Goal: Information Seeking & Learning: Learn about a topic

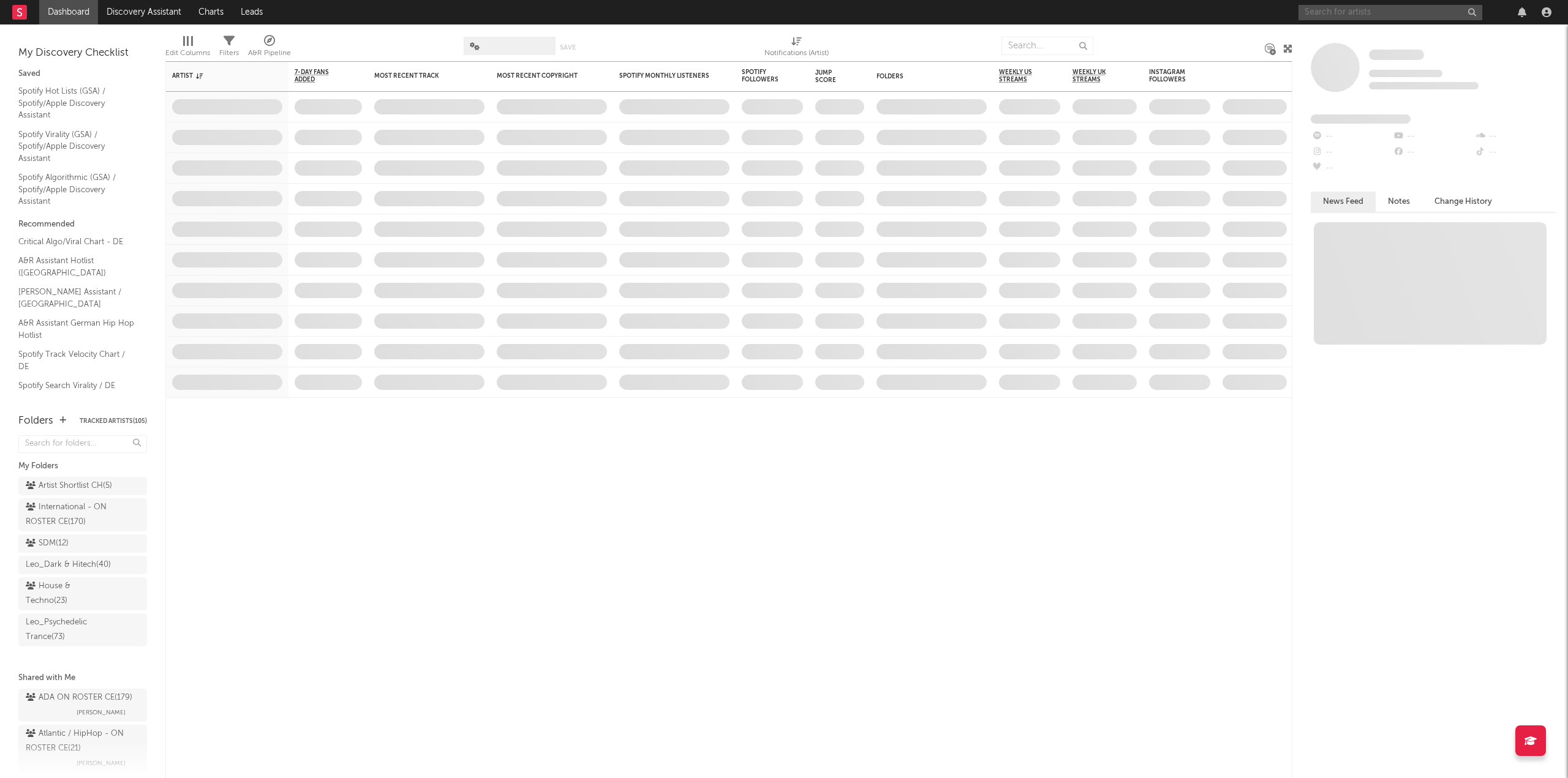
click at [1313, 6] on input "text" at bounding box center [1390, 12] width 183 height 16
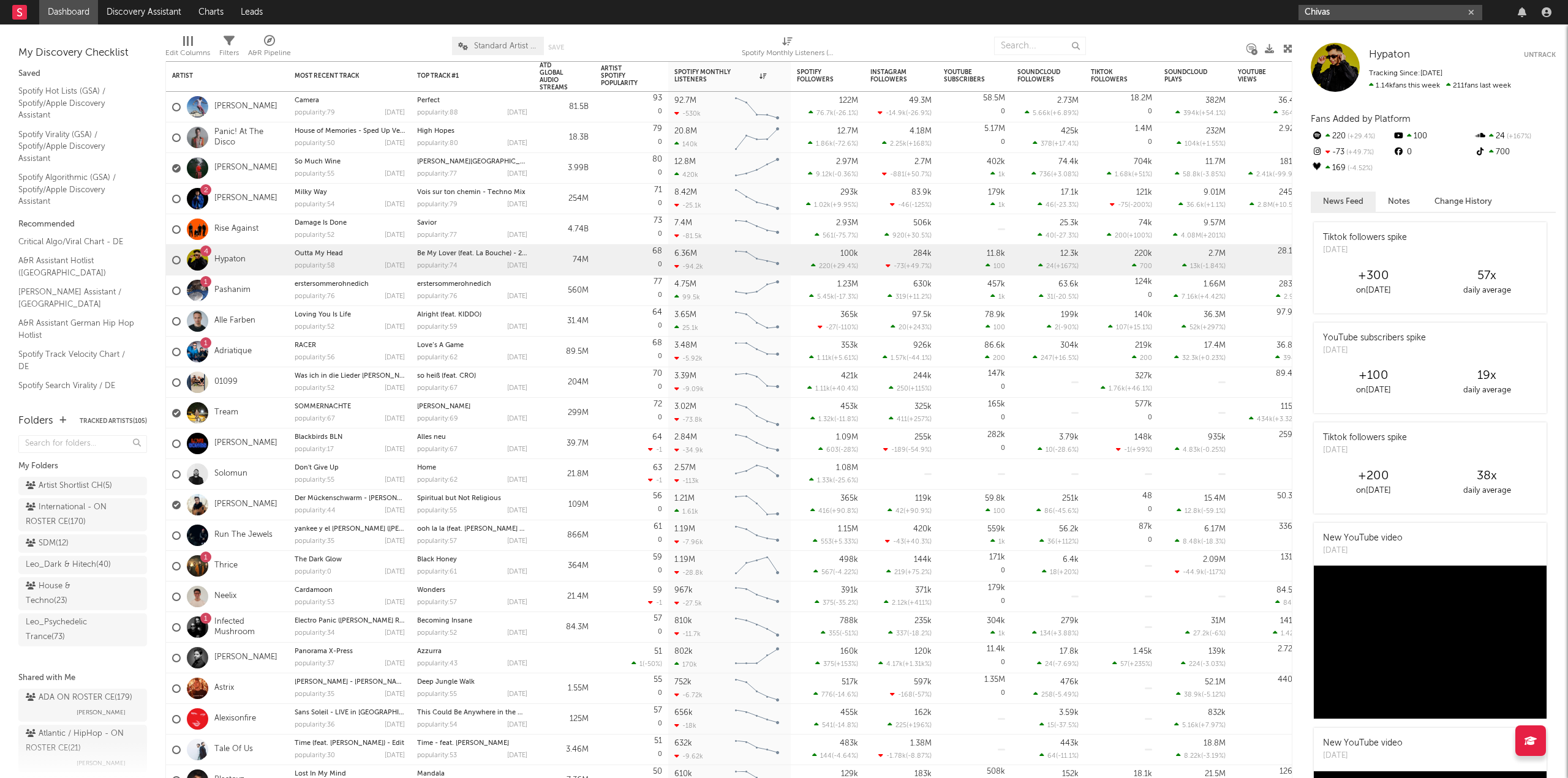
click at [1394, 6] on input "Chivas" at bounding box center [1390, 12] width 183 height 16
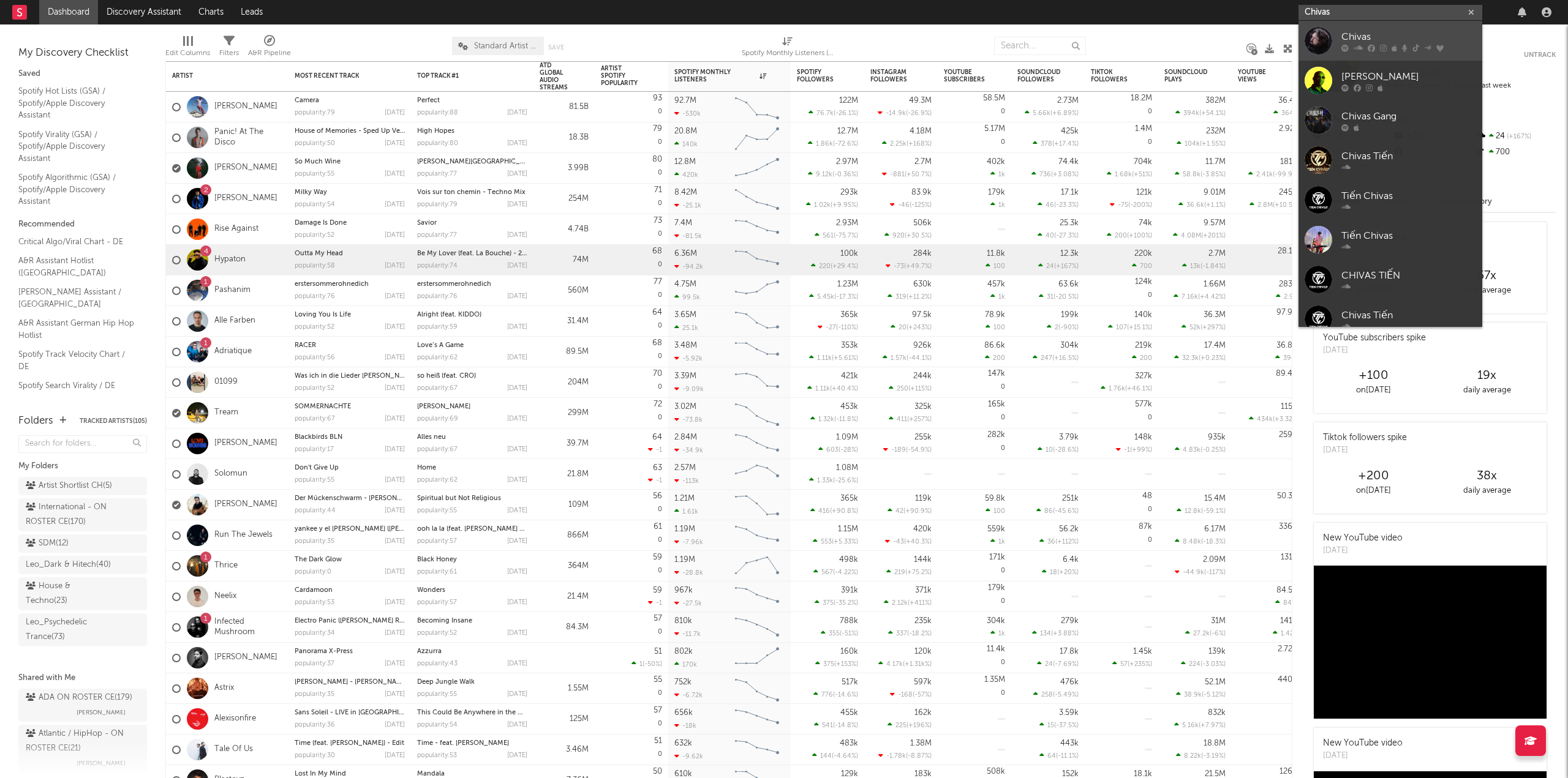
type input "Chivas"
click at [1388, 56] on link "Chivas" at bounding box center [1390, 40] width 183 height 39
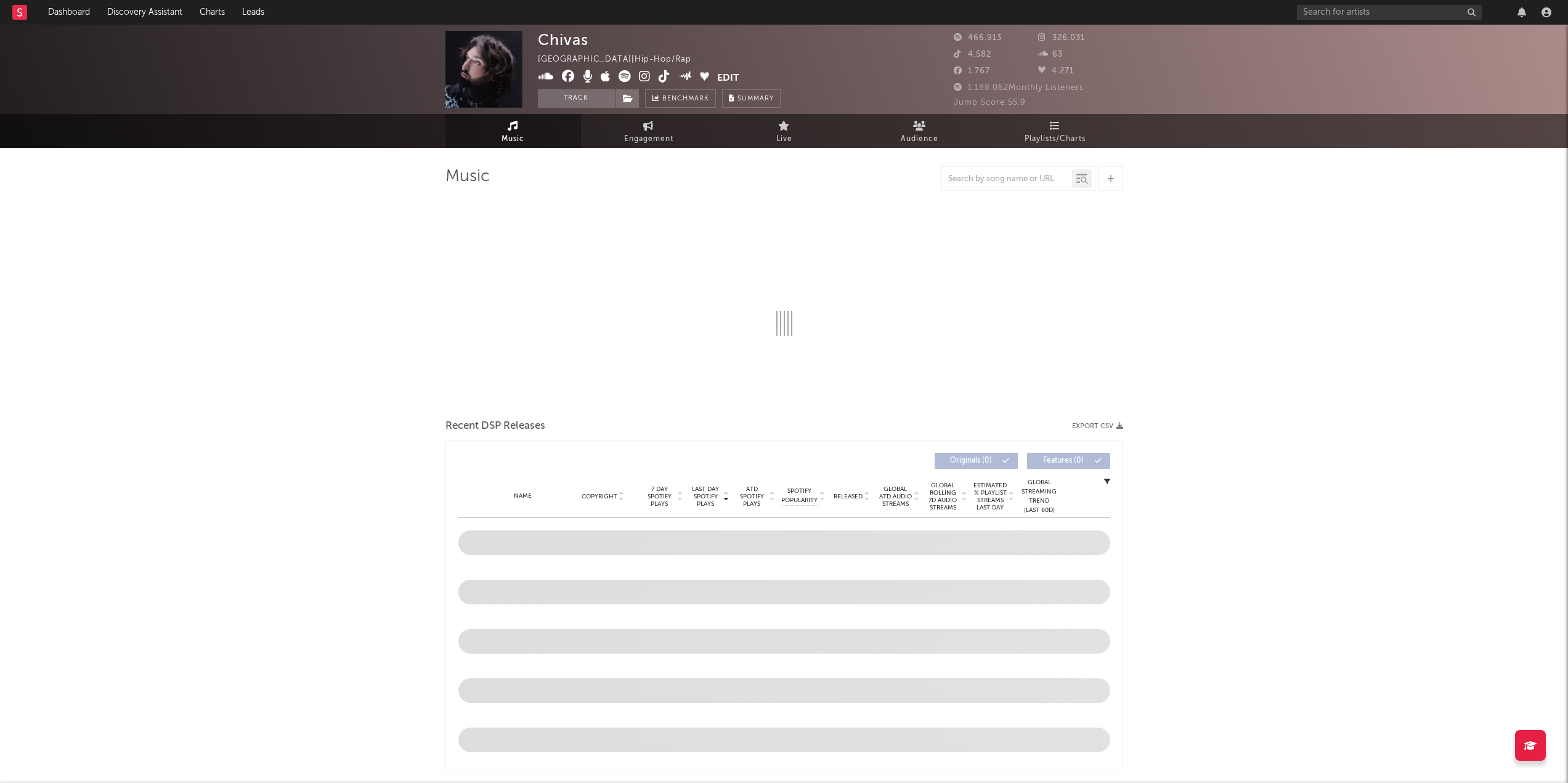
select select "6m"
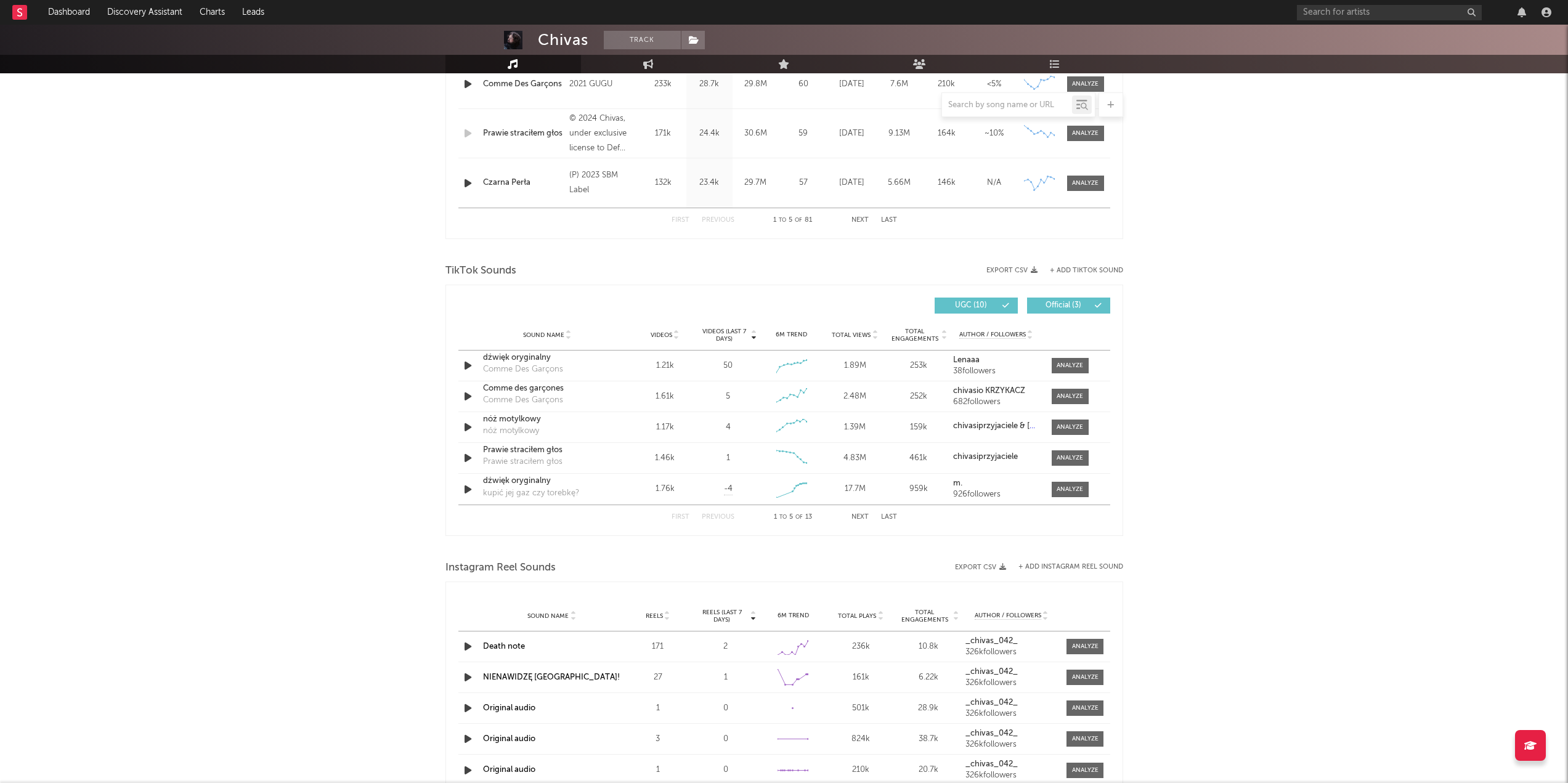
scroll to position [678, 0]
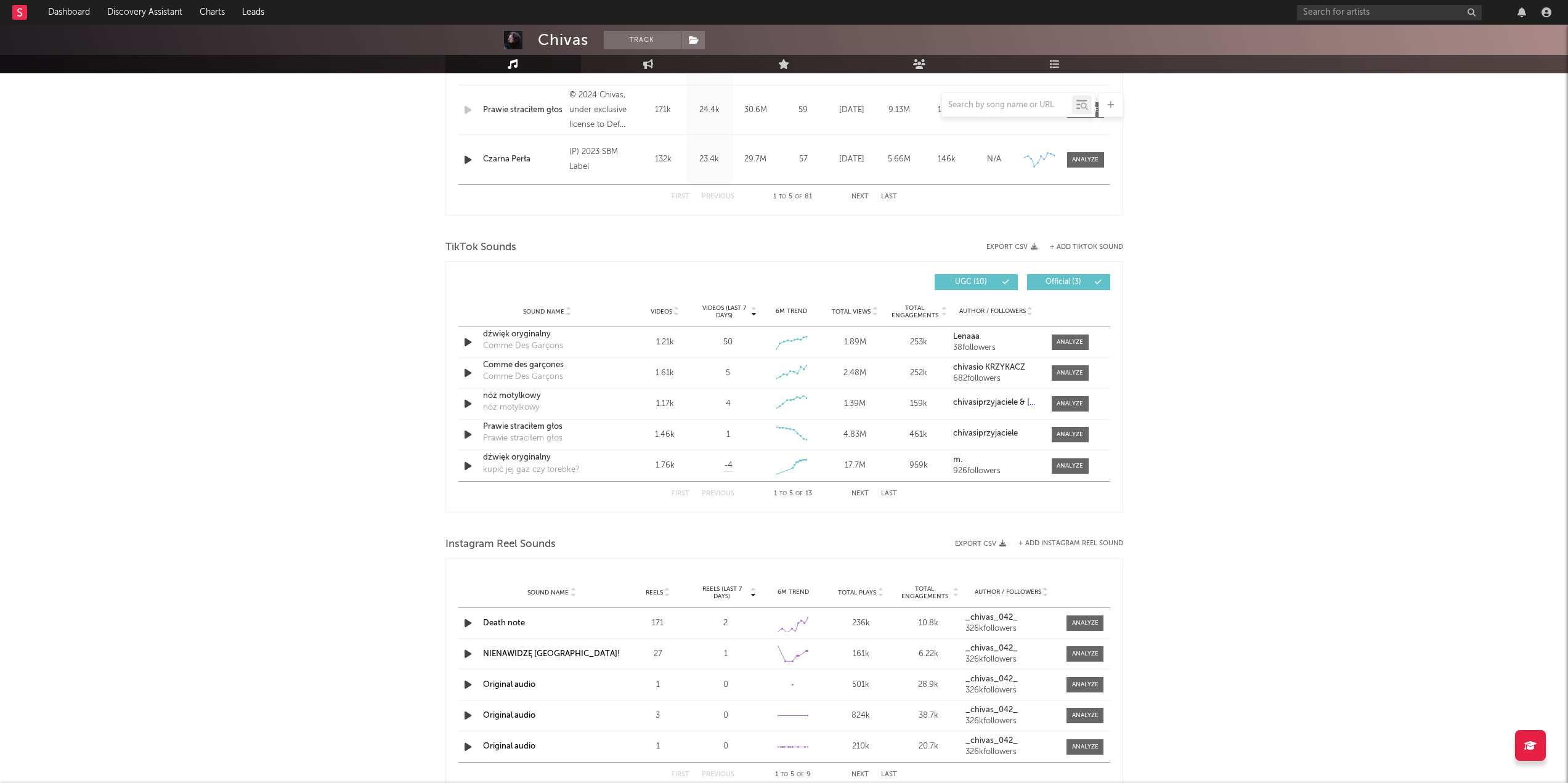
click at [738, 311] on span "Videos (last 7 days)" at bounding box center [724, 312] width 50 height 15
click at [855, 492] on button "Next" at bounding box center [859, 493] width 18 height 6
click at [737, 494] on div "First Previous 11 to 13 of 13 Next Last" at bounding box center [784, 494] width 226 height 24
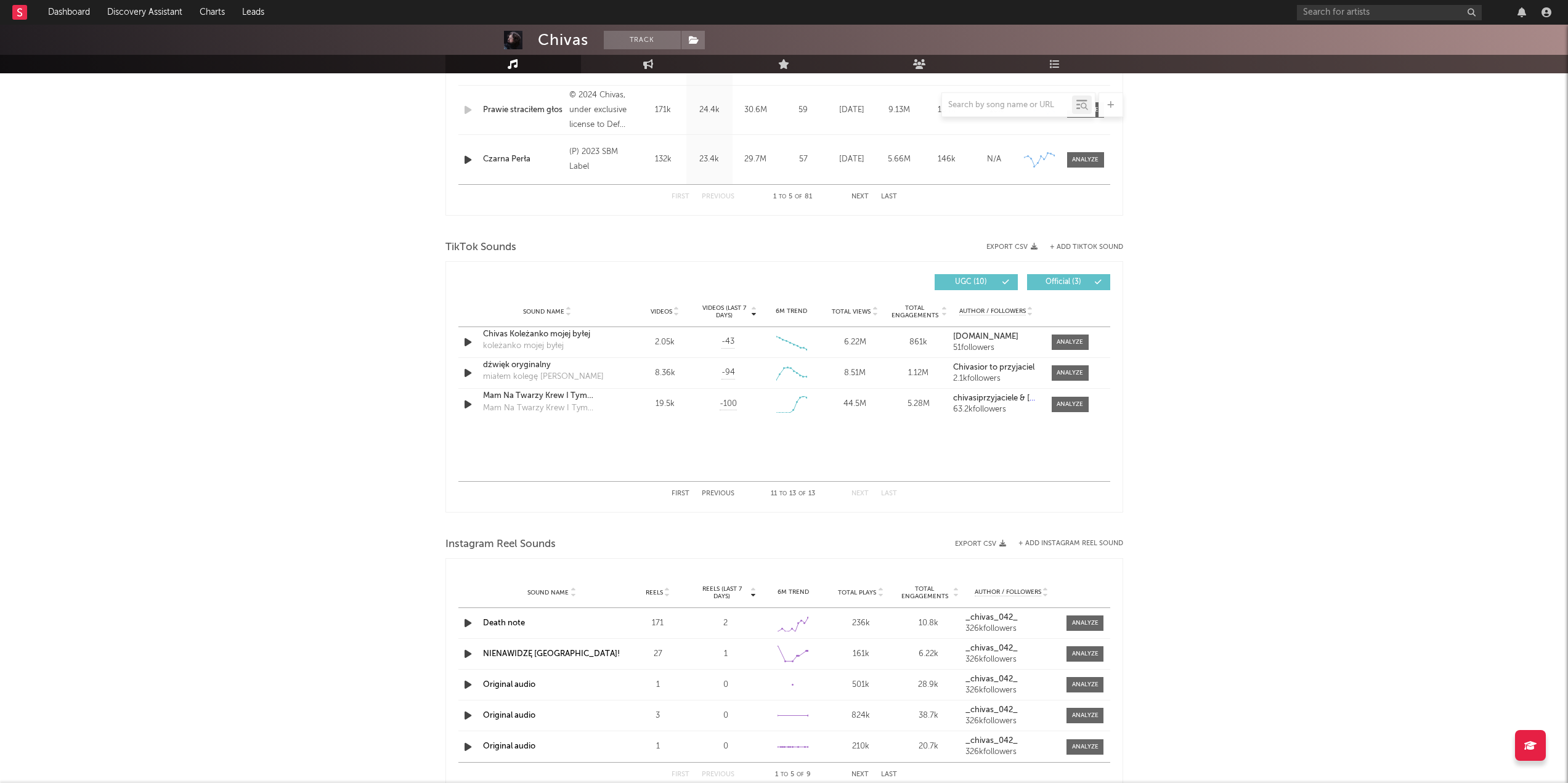
click at [725, 494] on button "Previous" at bounding box center [717, 493] width 32 height 6
click at [1069, 435] on div at bounding box center [1069, 434] width 27 height 9
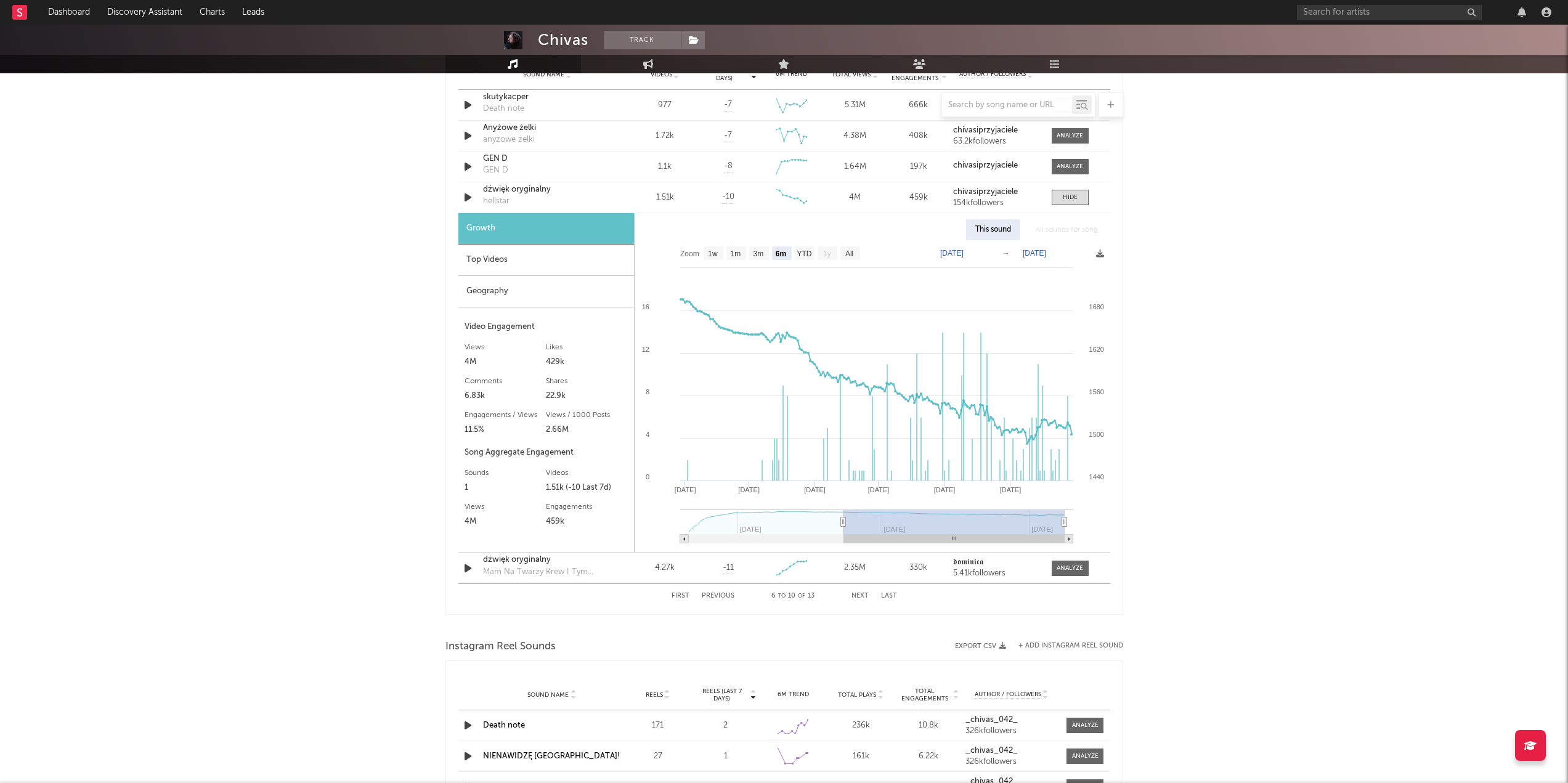
scroll to position [924, 0]
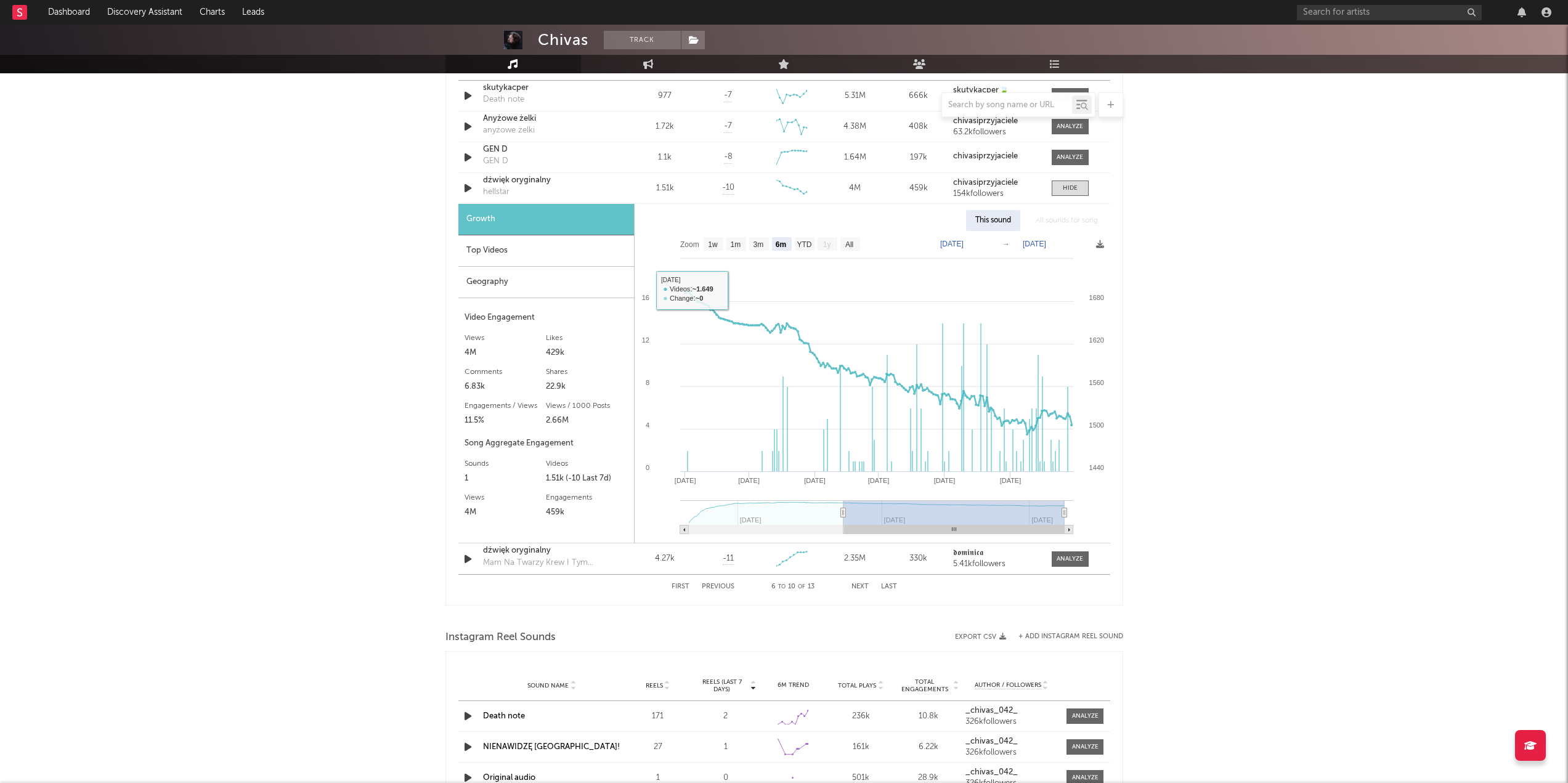
click at [806, 254] on rect at bounding box center [872, 387] width 476 height 312
click at [805, 243] on text "YTD" at bounding box center [804, 244] width 15 height 8
select select "YTD"
type input "[DATE]"
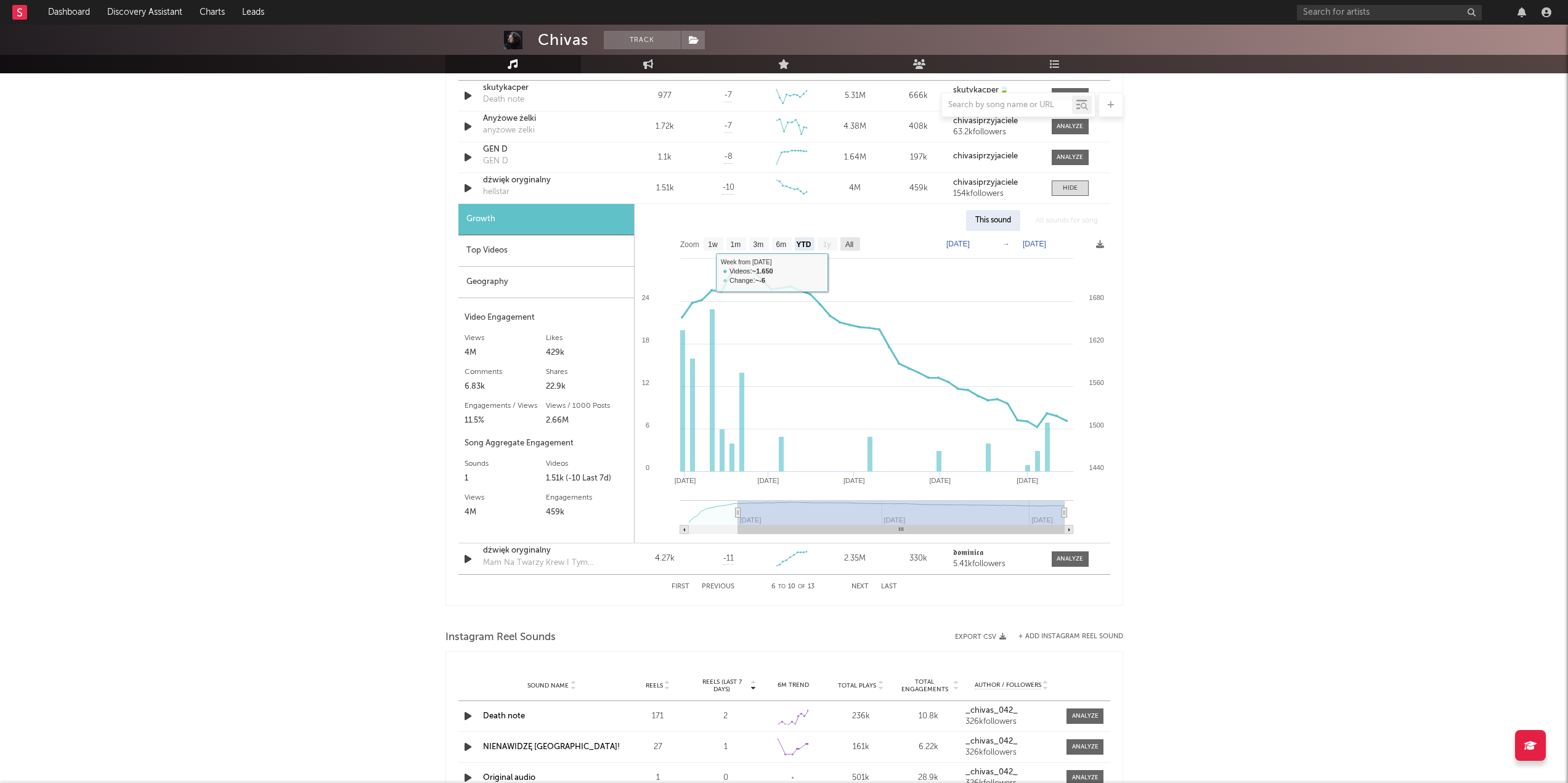
click at [867, 244] on rect at bounding box center [872, 387] width 476 height 312
click at [855, 244] on rect at bounding box center [849, 243] width 19 height 14
select select "All"
type input "[DATE]"
